Goal: Task Accomplishment & Management: Complete application form

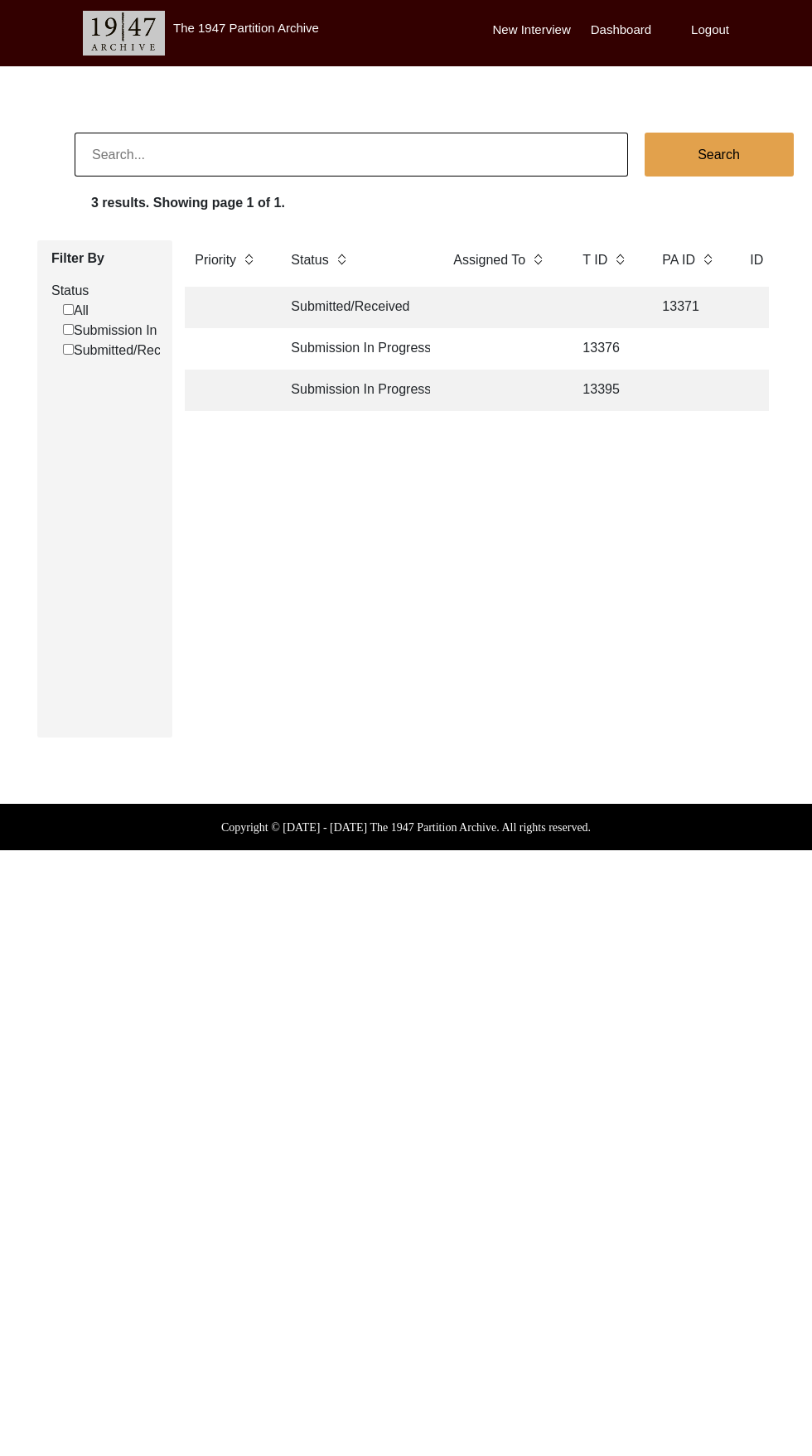
click at [602, 348] on td "13376" at bounding box center [605, 348] width 66 height 41
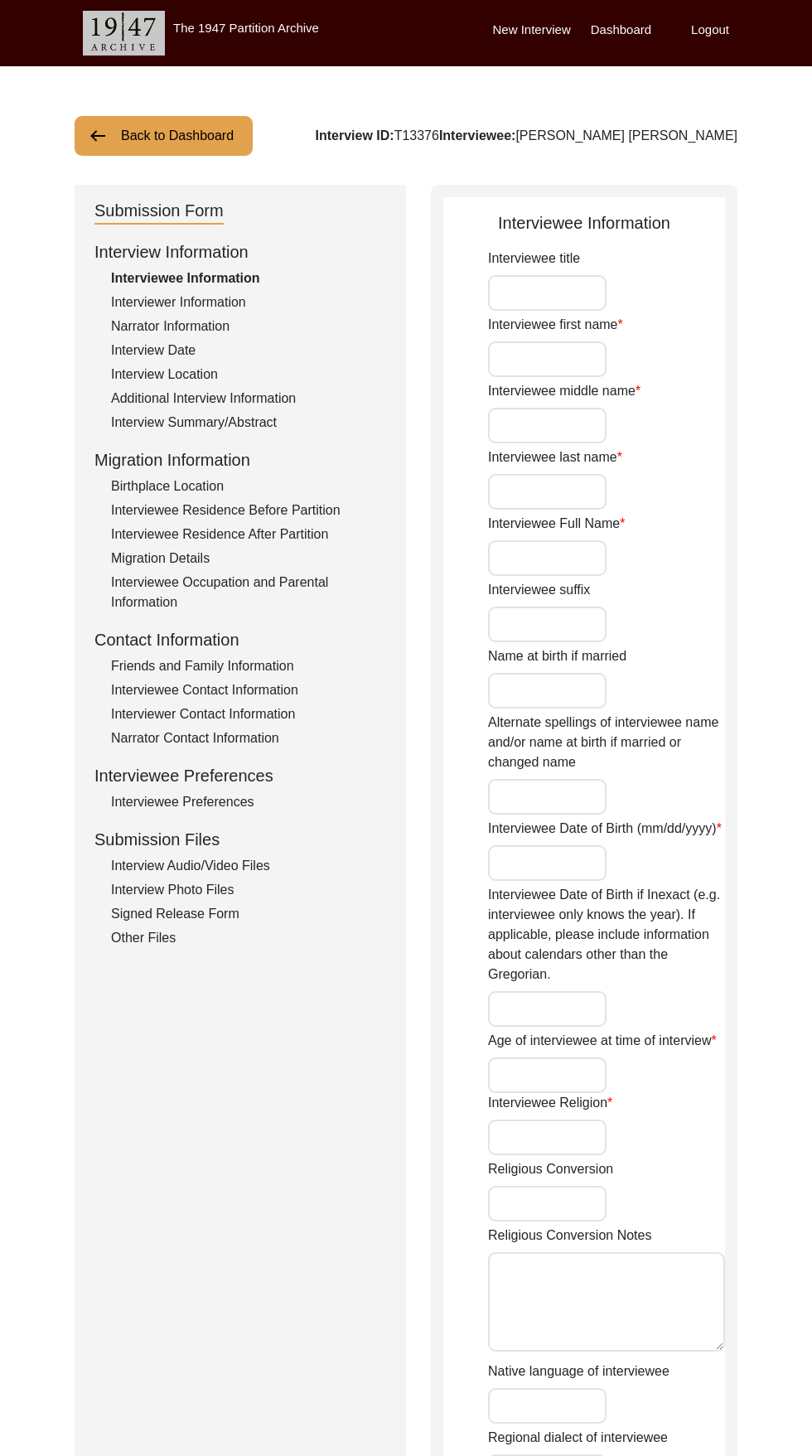
type input "[PERSON_NAME]"
type input "Lal"
type input "Khurana"
type input "[PERSON_NAME] [PERSON_NAME]"
type input "[DATE]"
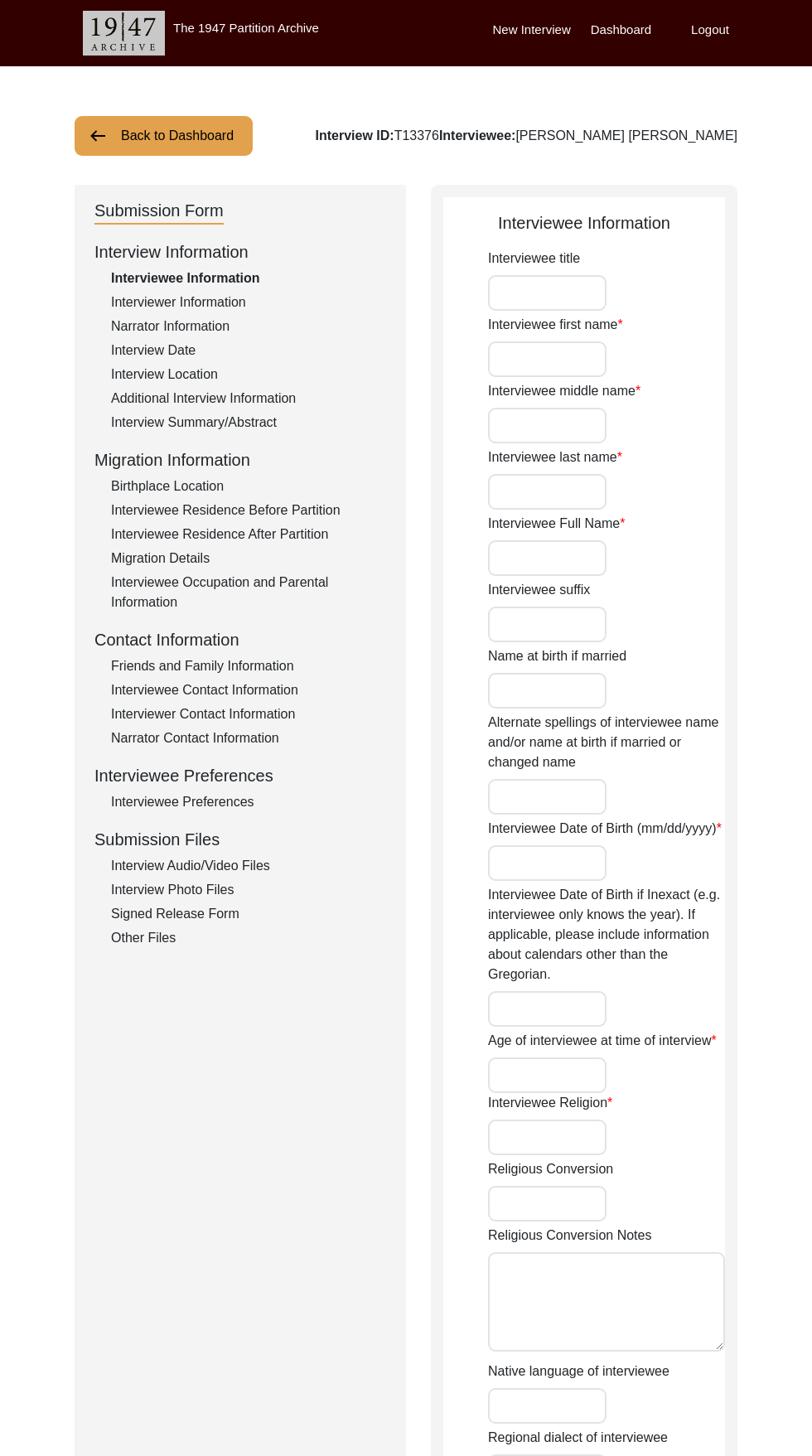
type input "88"
type input "[DEMOGRAPHIC_DATA]"
type input "Hindi"
type input "[DEMOGRAPHIC_DATA]"
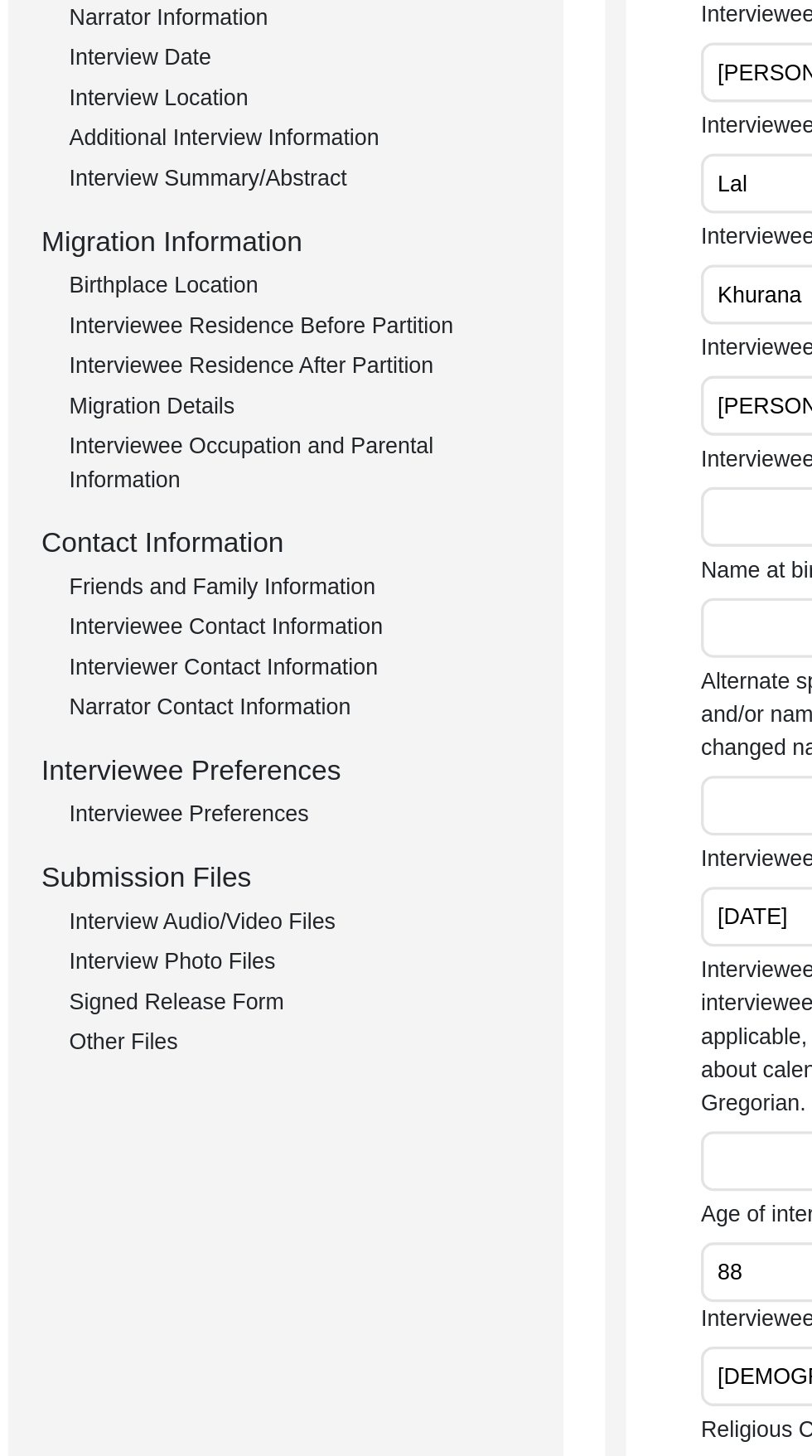
click at [248, 867] on div "Interview Audio/Video Files" at bounding box center [248, 866] width 275 height 20
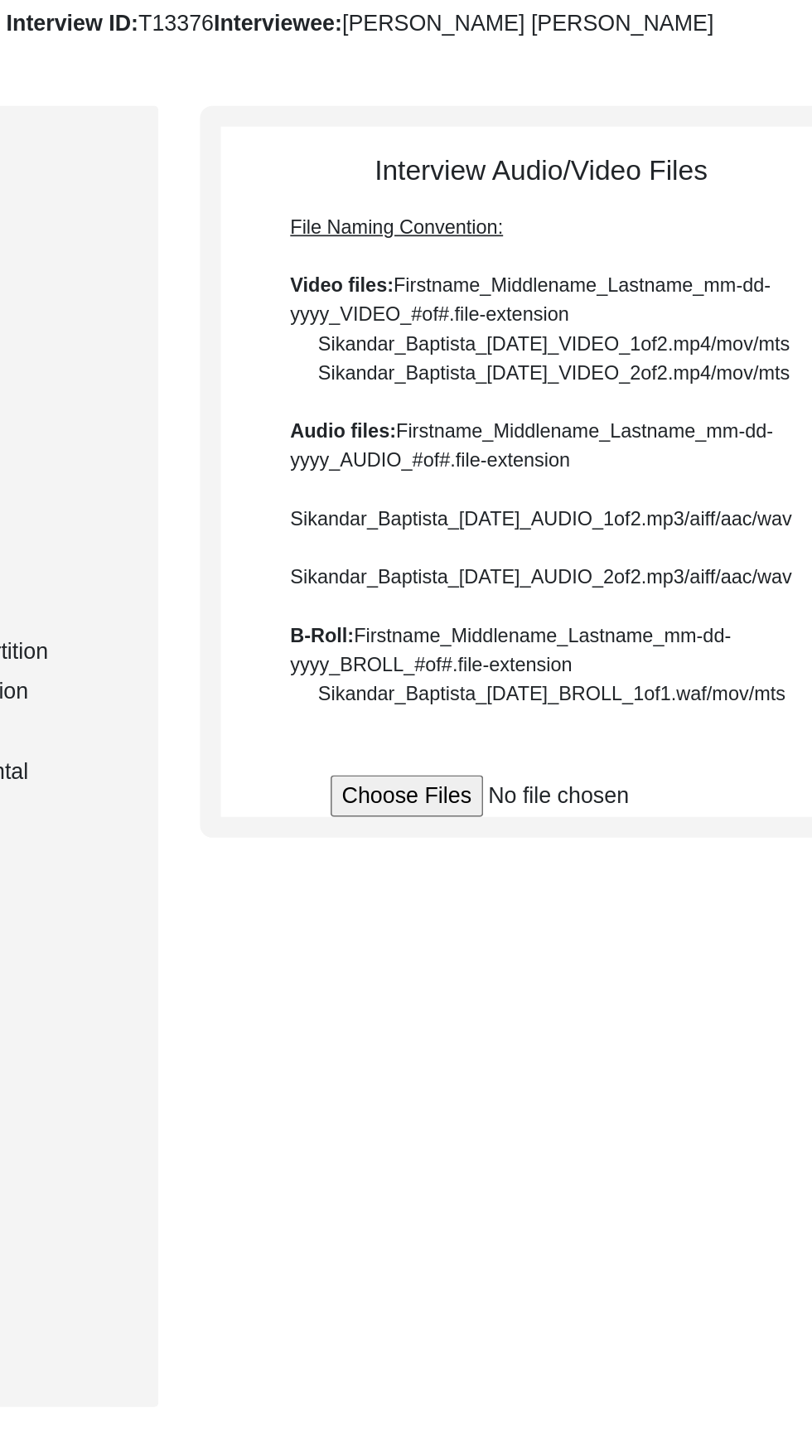
click at [518, 609] on input "file" at bounding box center [633, 596] width 251 height 25
type input "C:\fakepath\InShot_20250925_034711257.mp4"
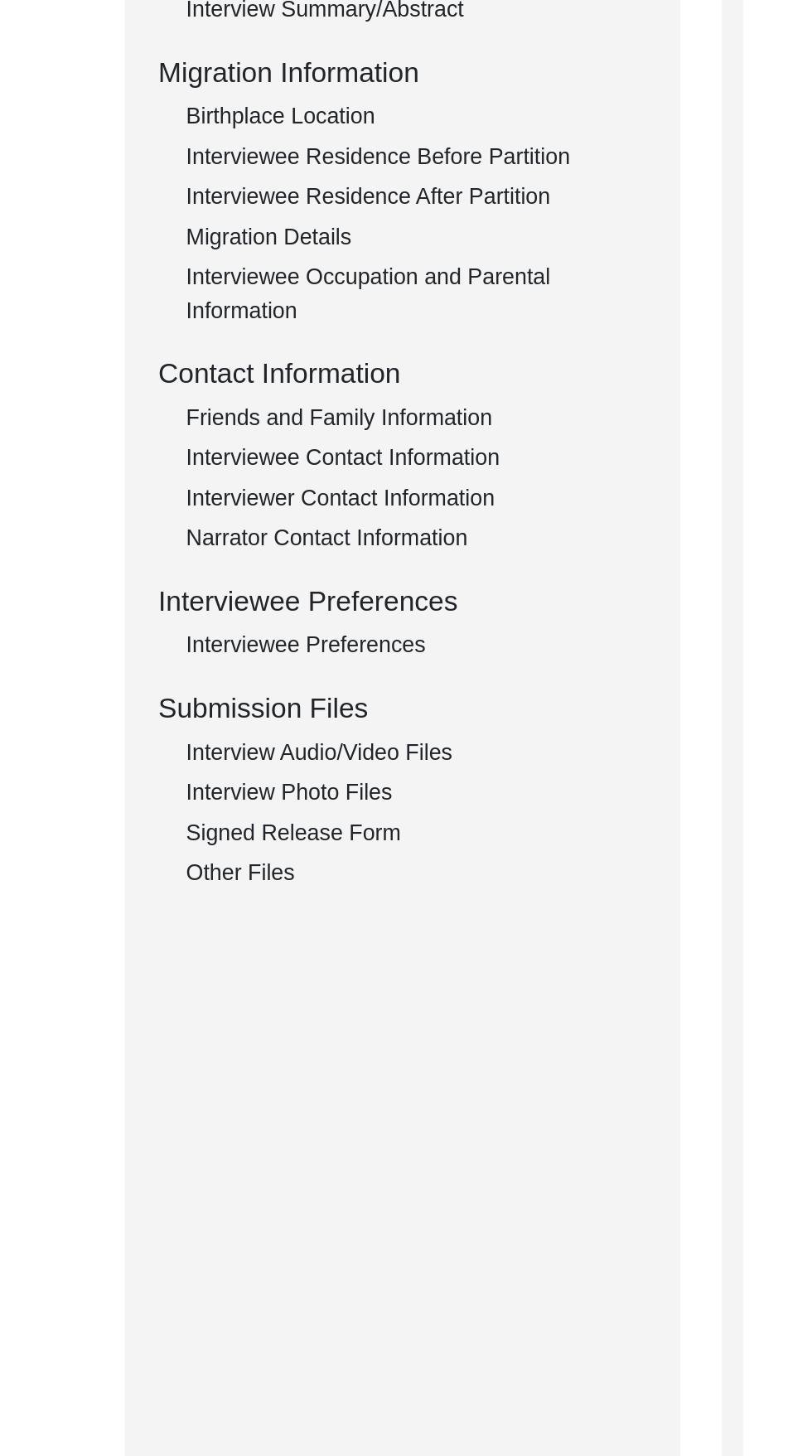
scroll to position [12, 0]
click at [259, 874] on div "Interview Photo Files" at bounding box center [248, 877] width 275 height 20
click at [262, 857] on div "Interview Audio/Video Files" at bounding box center [248, 853] width 275 height 20
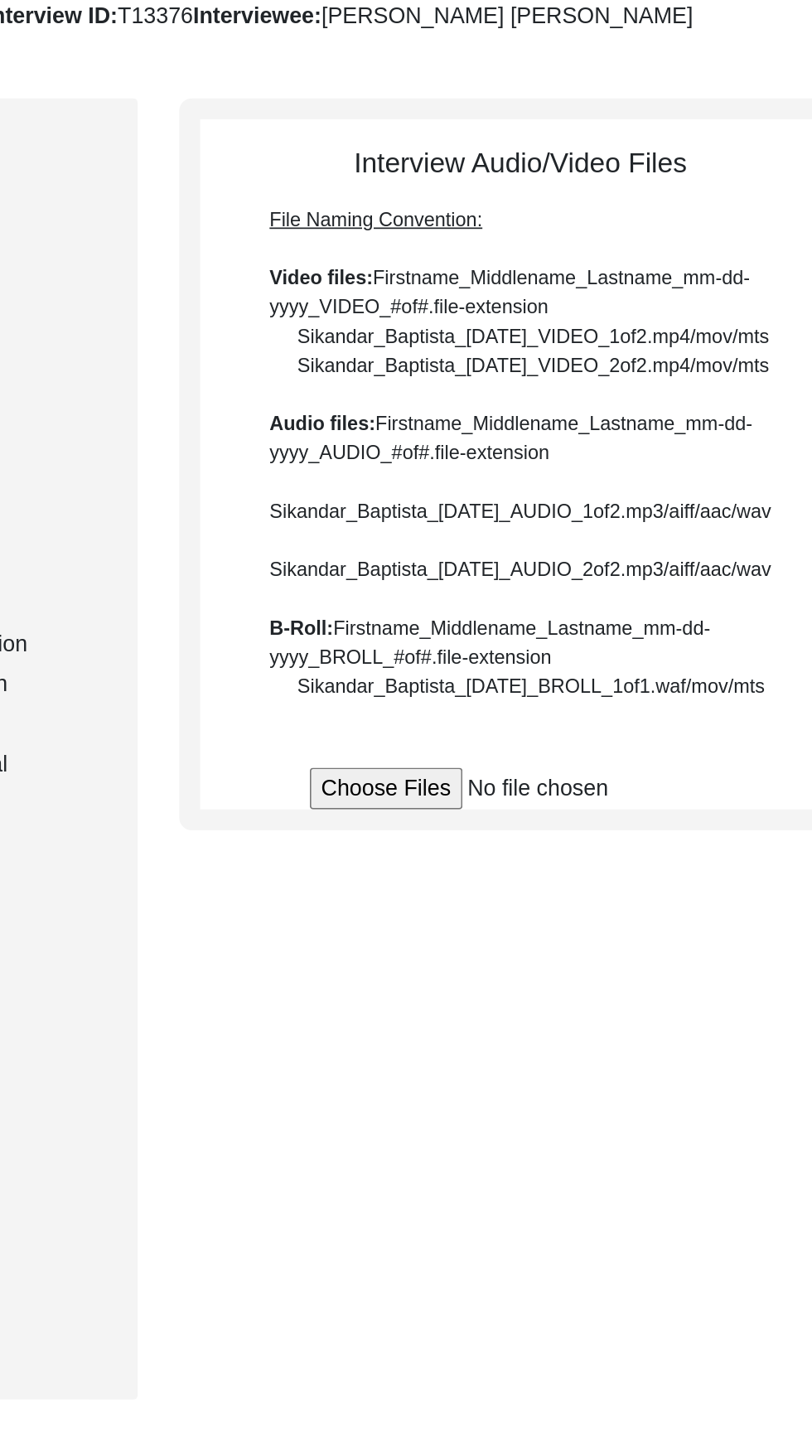
click at [528, 609] on input "file" at bounding box center [633, 596] width 251 height 25
